Goal: Information Seeking & Learning: Find specific fact

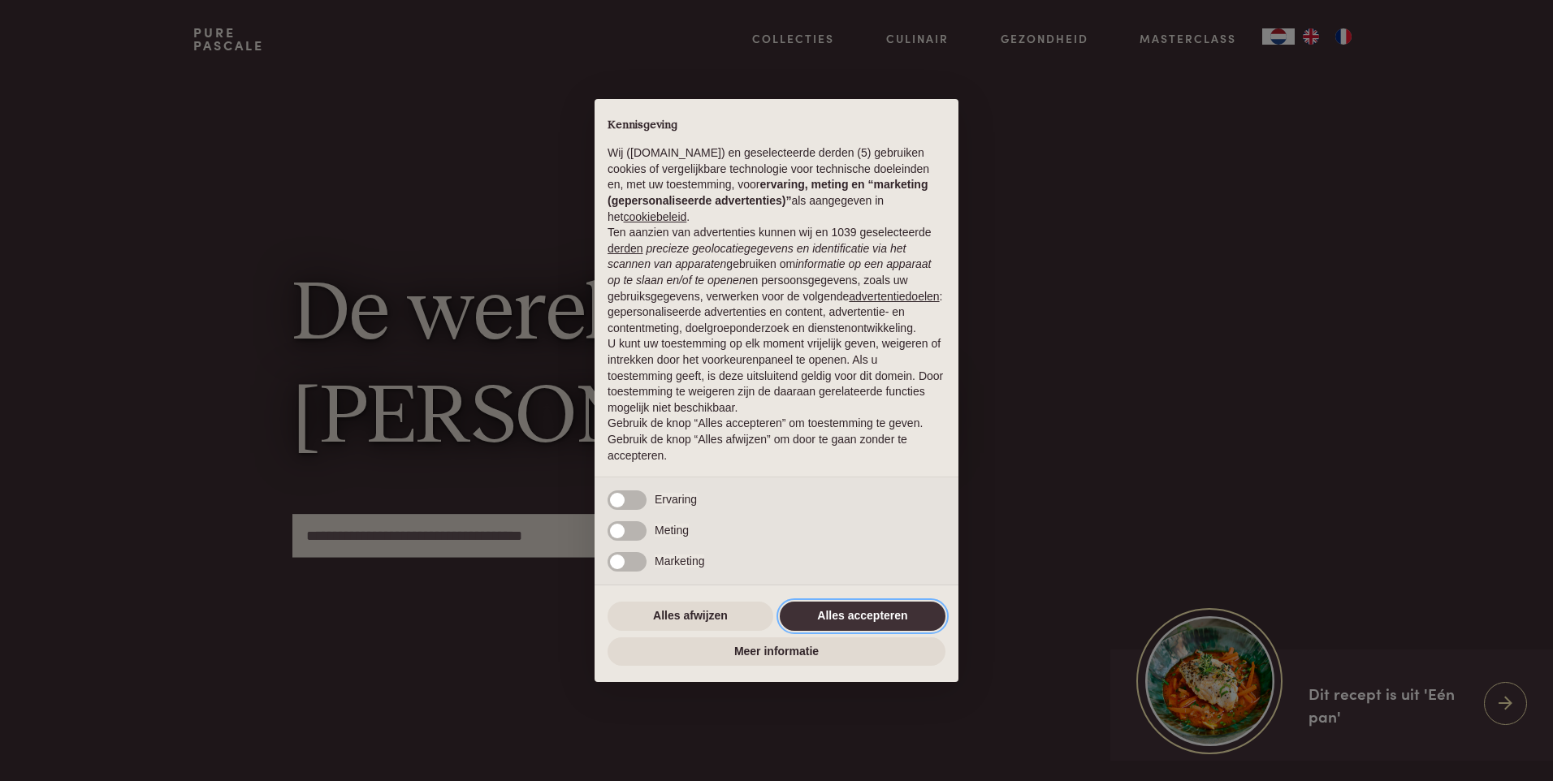
click at [811, 616] on button "Alles accepteren" at bounding box center [863, 616] width 166 height 29
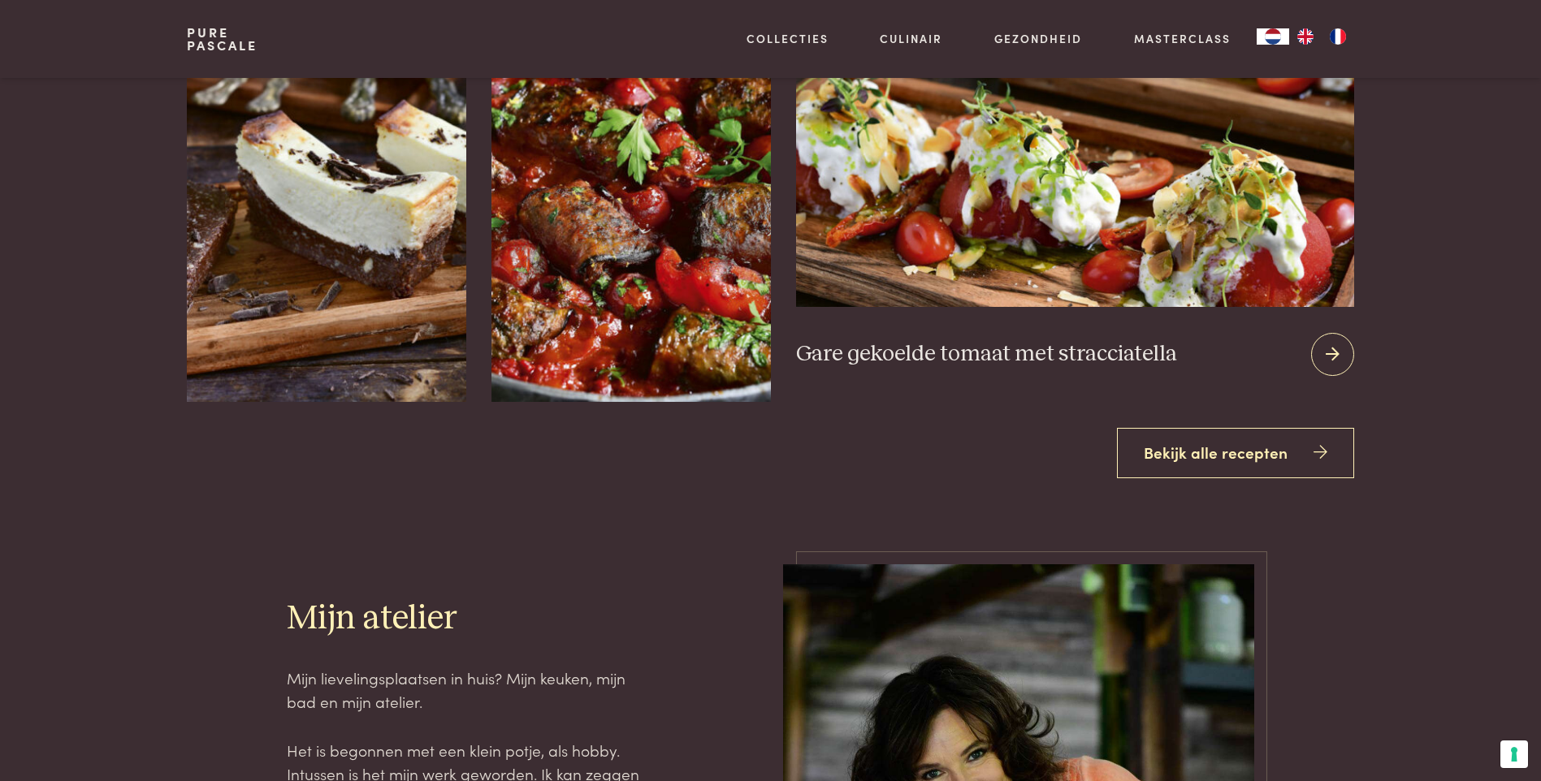
scroll to position [2030, 0]
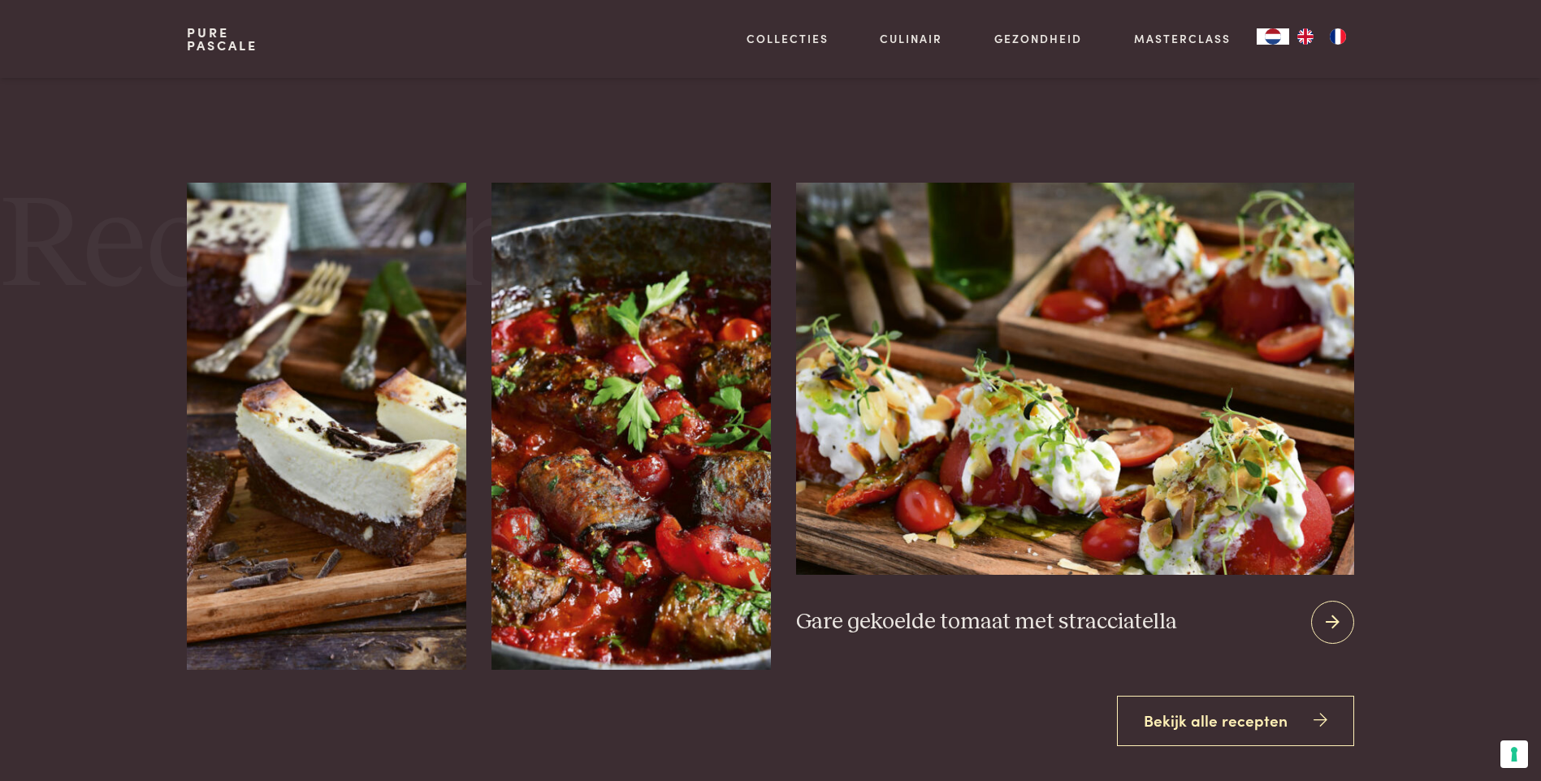
click at [967, 623] on h3 "Gare gekoelde tomaat met stracciatella" at bounding box center [986, 622] width 381 height 28
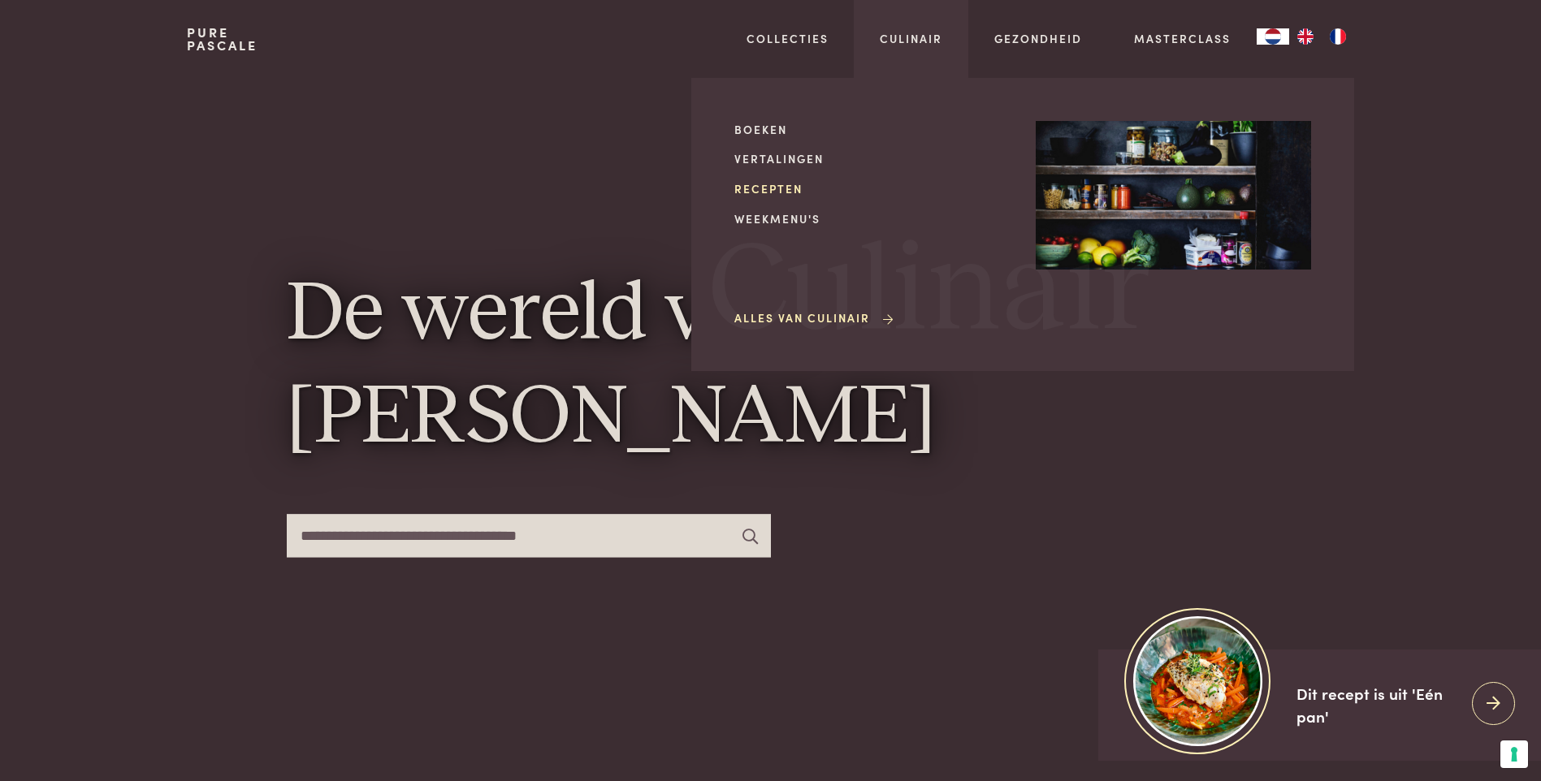
click at [776, 188] on link "Recepten" at bounding box center [871, 188] width 275 height 17
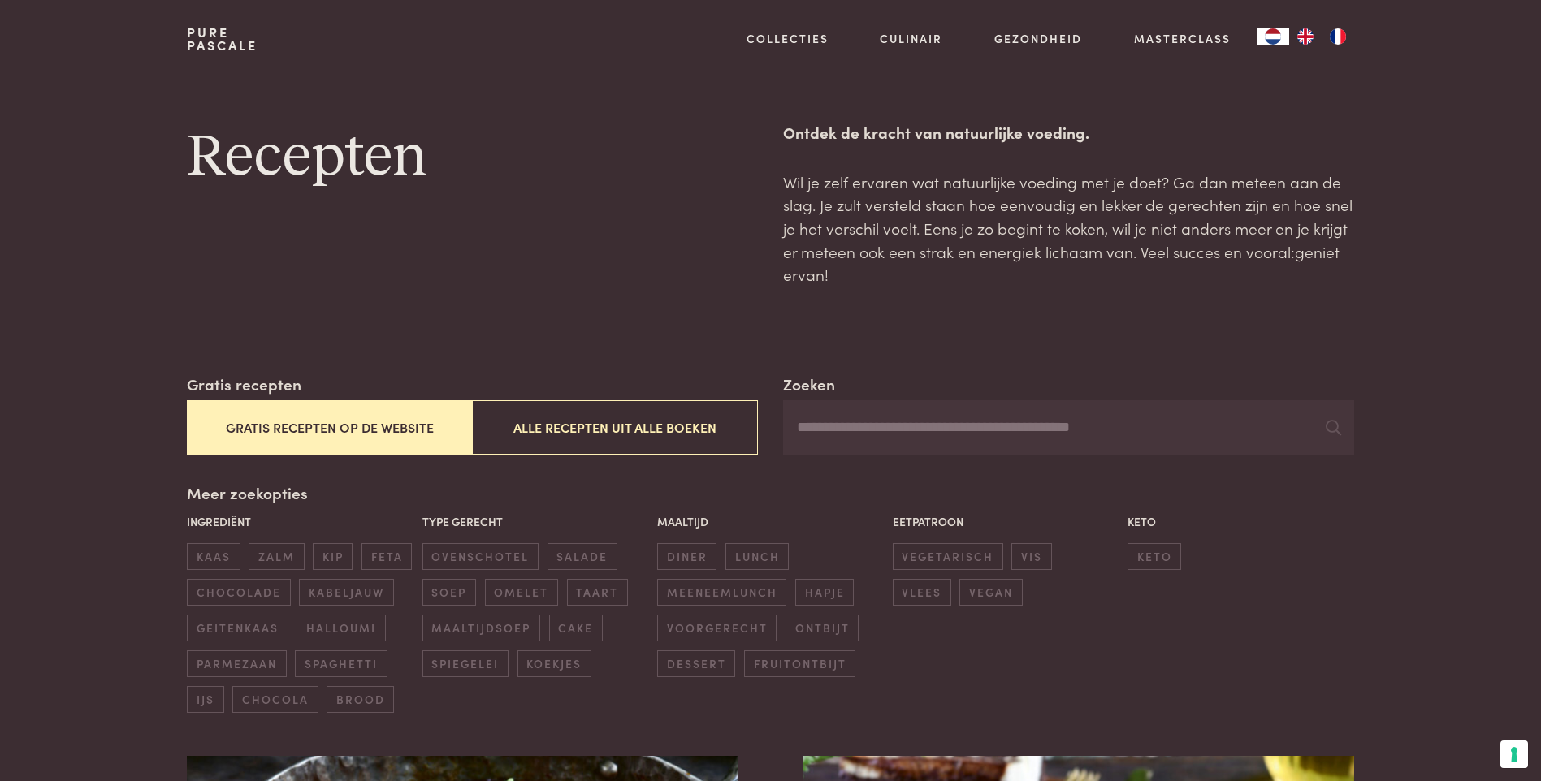
click at [949, 425] on input "Zoeken" at bounding box center [1068, 427] width 570 height 55
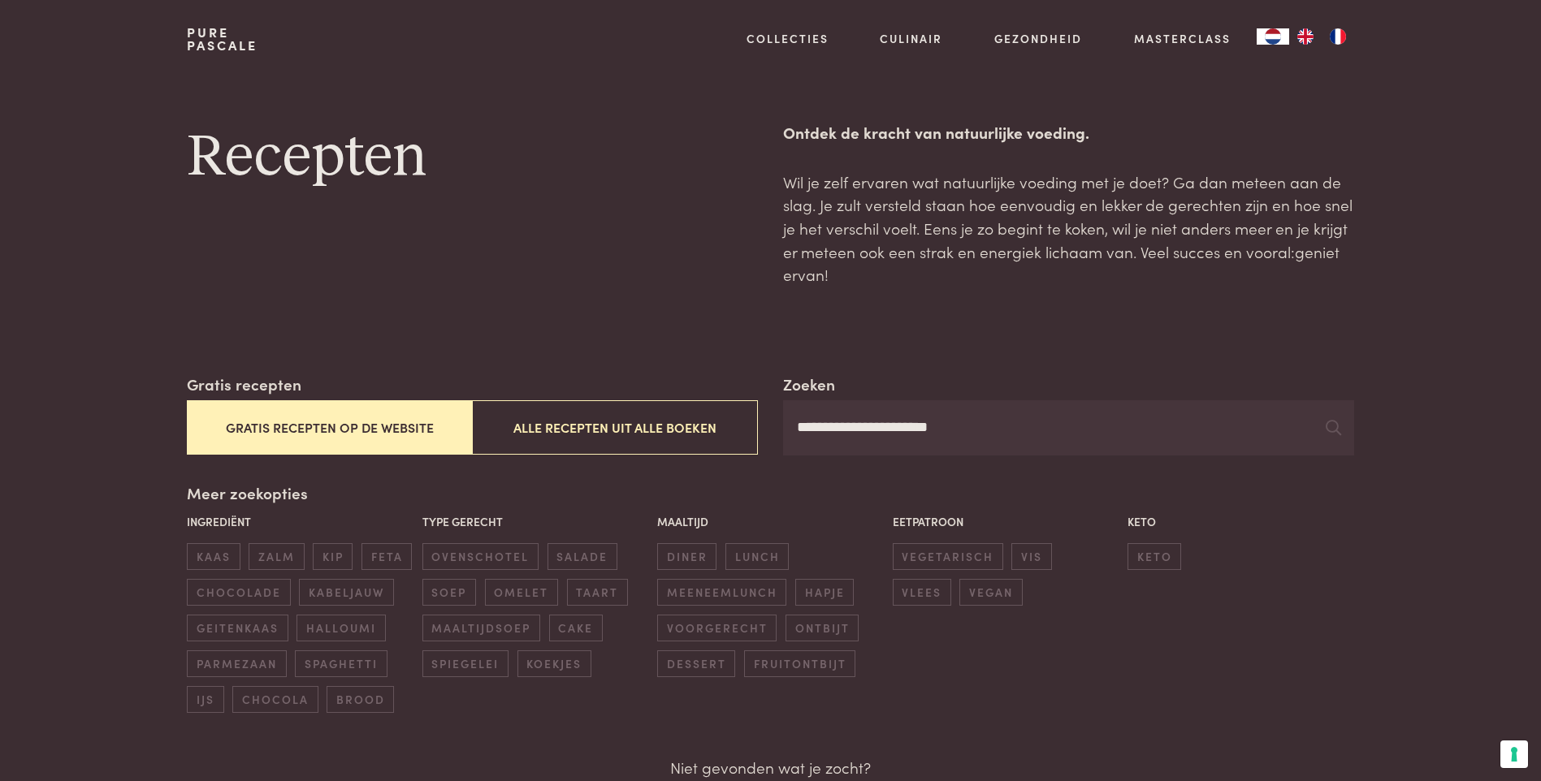
type input "**********"
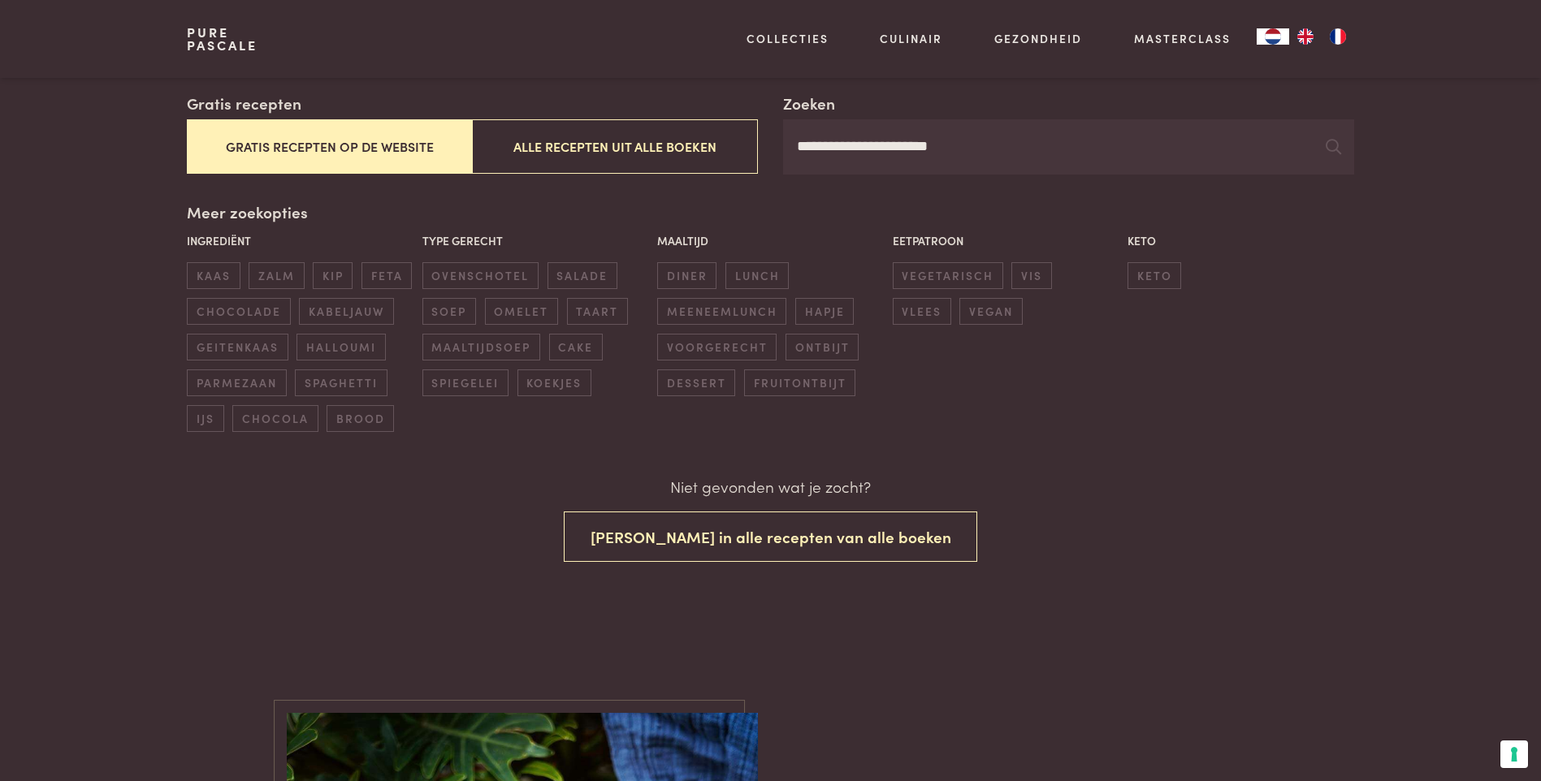
scroll to position [325, 0]
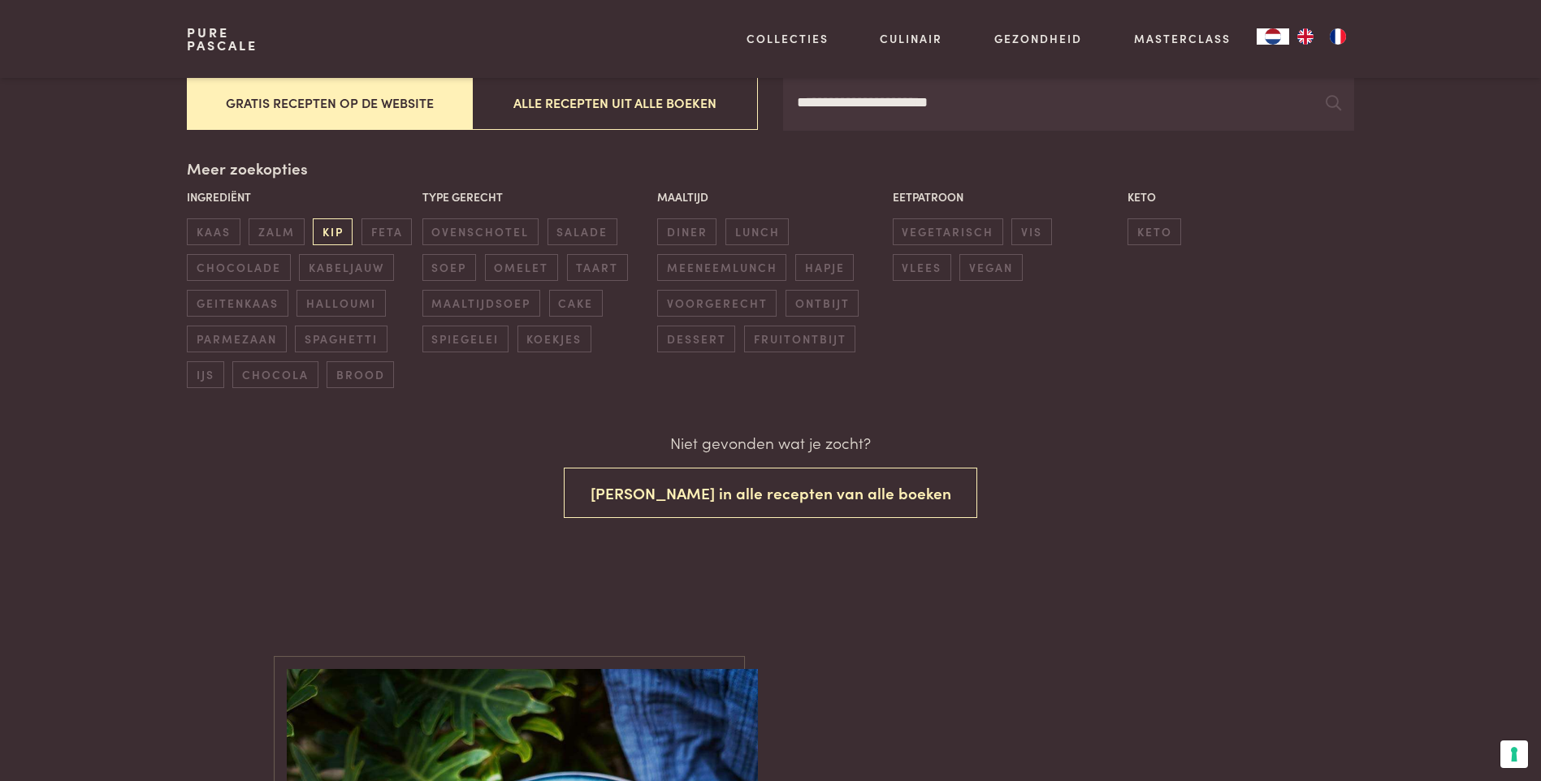
click at [326, 230] on span "kip" at bounding box center [333, 231] width 40 height 27
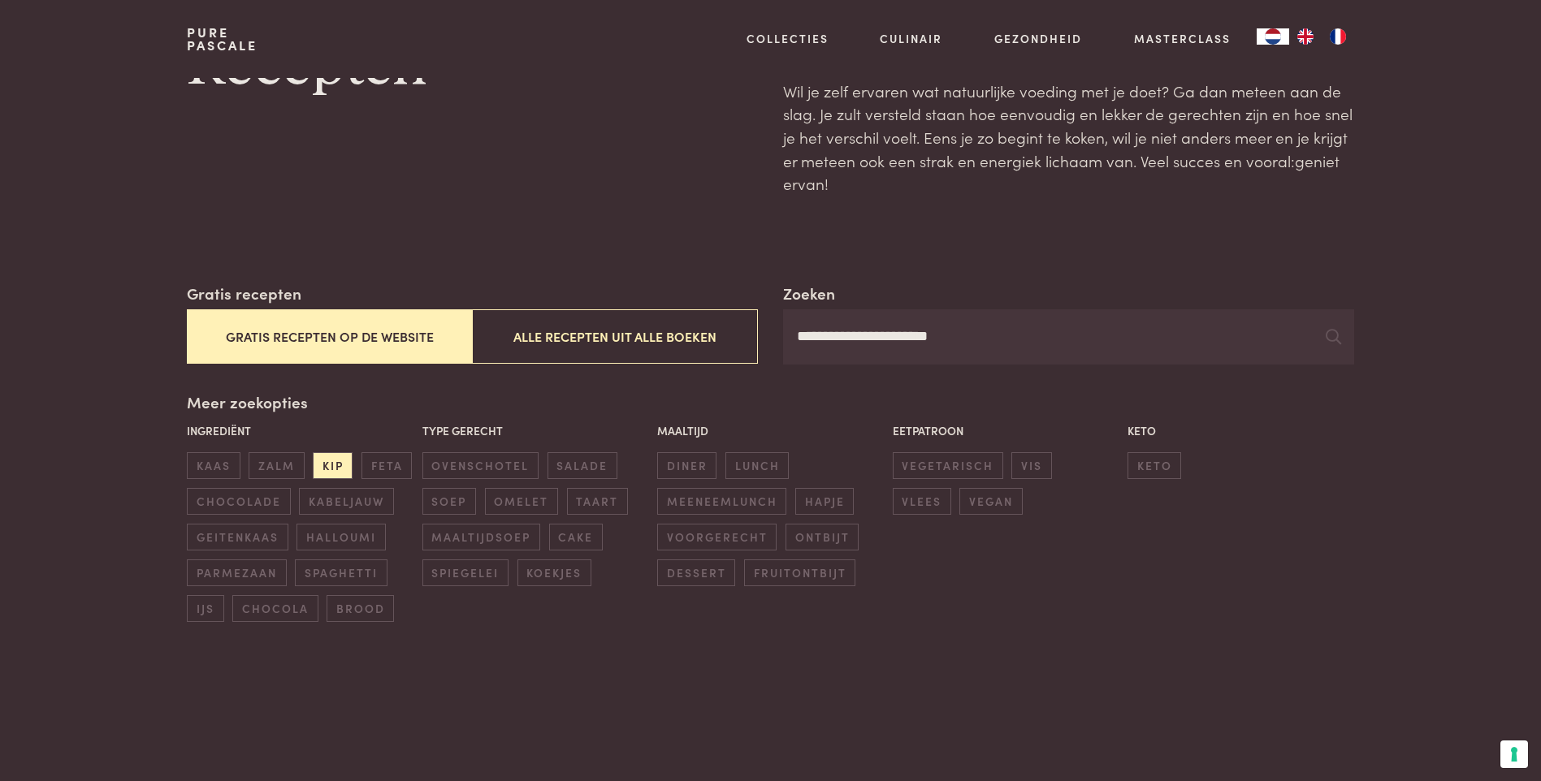
scroll to position [0, 0]
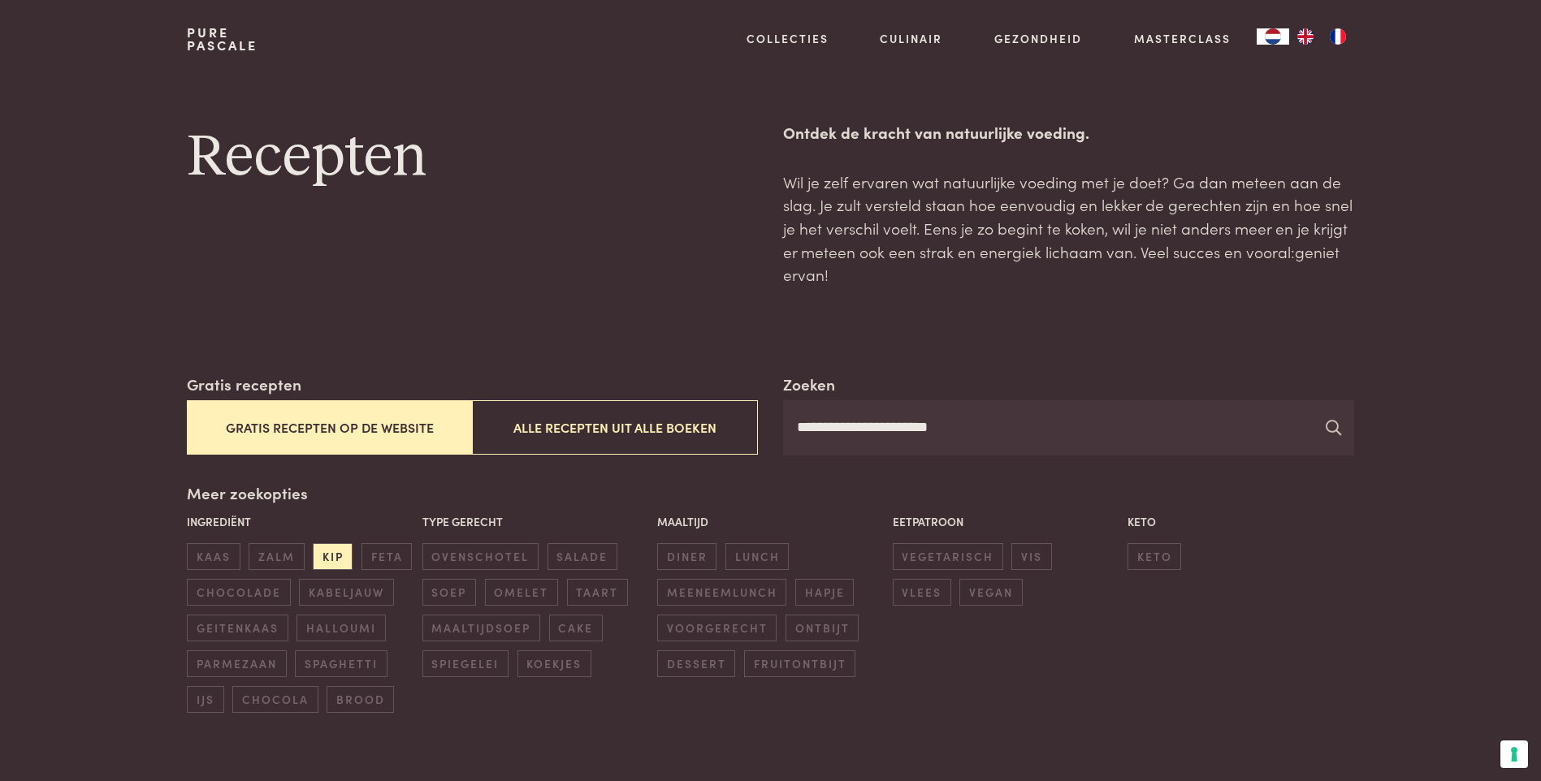
click at [1334, 431] on icon at bounding box center [1332, 427] width 15 height 15
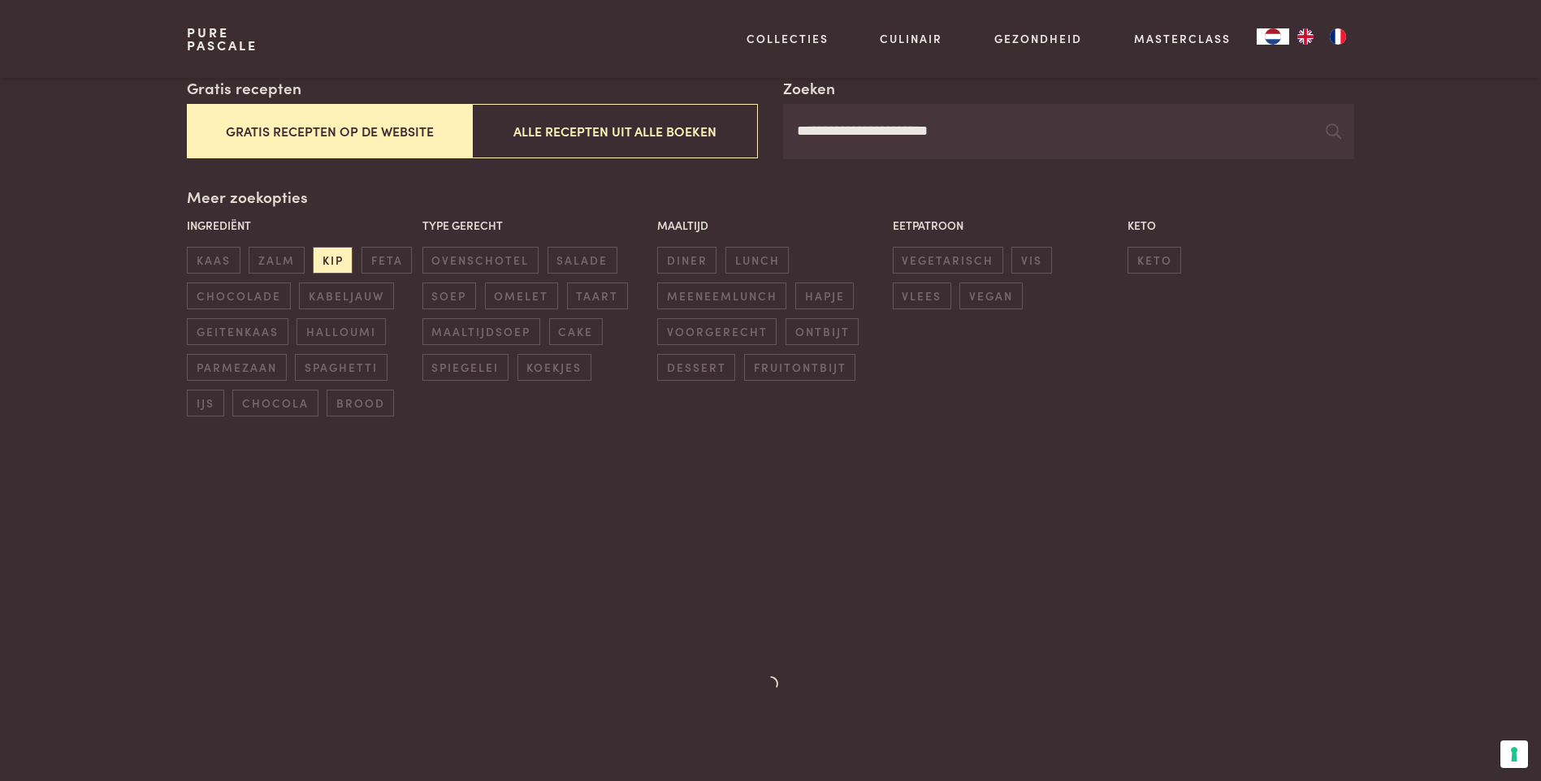
scroll to position [325, 0]
